Goal: Find specific page/section: Find specific page/section

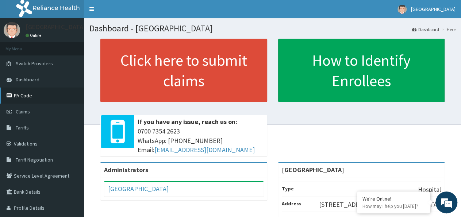
click at [19, 94] on link "PA Code" at bounding box center [42, 96] width 84 height 16
click at [26, 95] on link "PA Code" at bounding box center [42, 96] width 84 height 16
click at [31, 94] on link "PA Code" at bounding box center [42, 96] width 84 height 16
click at [19, 95] on link "PA Code" at bounding box center [42, 96] width 84 height 16
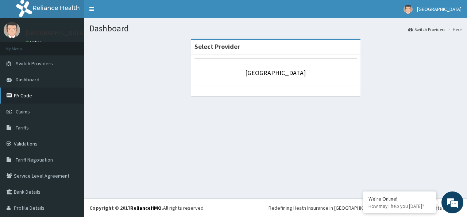
click at [20, 97] on link "PA Code" at bounding box center [42, 96] width 84 height 16
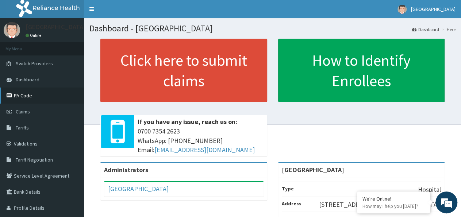
click at [22, 100] on link "PA Code" at bounding box center [42, 96] width 84 height 16
click at [27, 93] on link "PA Code" at bounding box center [42, 96] width 84 height 16
click at [28, 93] on link "PA Code" at bounding box center [42, 96] width 84 height 16
click at [27, 92] on link "PA Code" at bounding box center [42, 96] width 84 height 16
click at [22, 143] on link "Validations" at bounding box center [42, 144] width 84 height 16
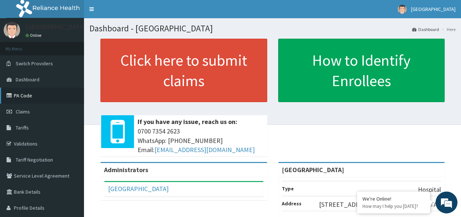
click at [28, 94] on link "PA Code" at bounding box center [42, 96] width 84 height 16
click at [24, 94] on link "PA Code" at bounding box center [42, 96] width 84 height 16
click at [22, 96] on link "PA Code" at bounding box center [42, 96] width 84 height 16
click at [23, 94] on link "PA Code" at bounding box center [42, 96] width 84 height 16
click at [30, 97] on link "PA Code" at bounding box center [42, 96] width 84 height 16
